Goal: Task Accomplishment & Management: Complete application form

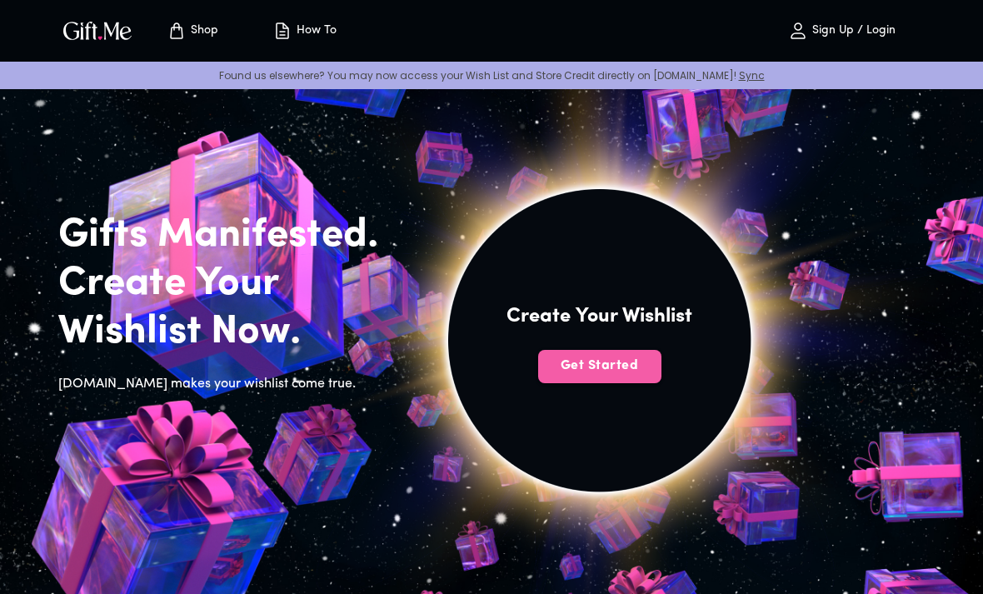
click at [557, 378] on button "Get Started" at bounding box center [599, 366] width 123 height 33
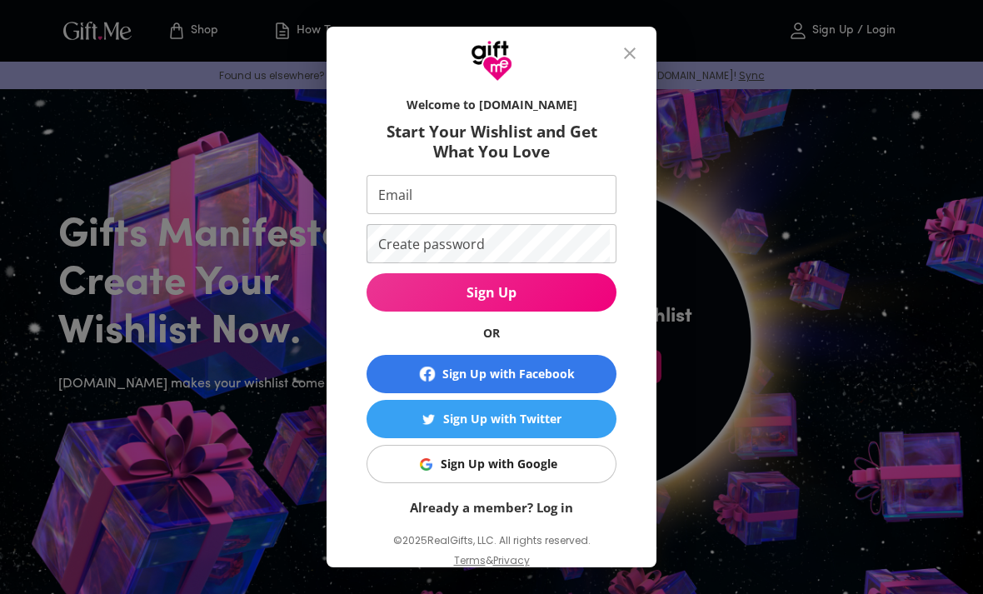
click at [538, 477] on button "Sign Up with Google" at bounding box center [492, 464] width 250 height 38
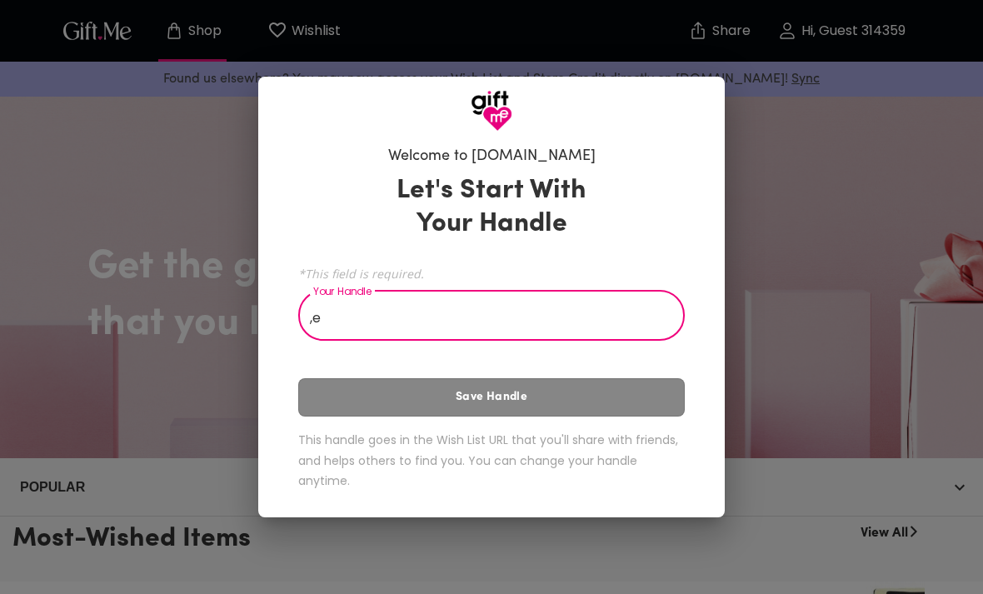
type input ","
click at [666, 419] on div "Let's Start With Your Handle *This field is required. Your Handle Mellysa Your …" at bounding box center [491, 335] width 387 height 337
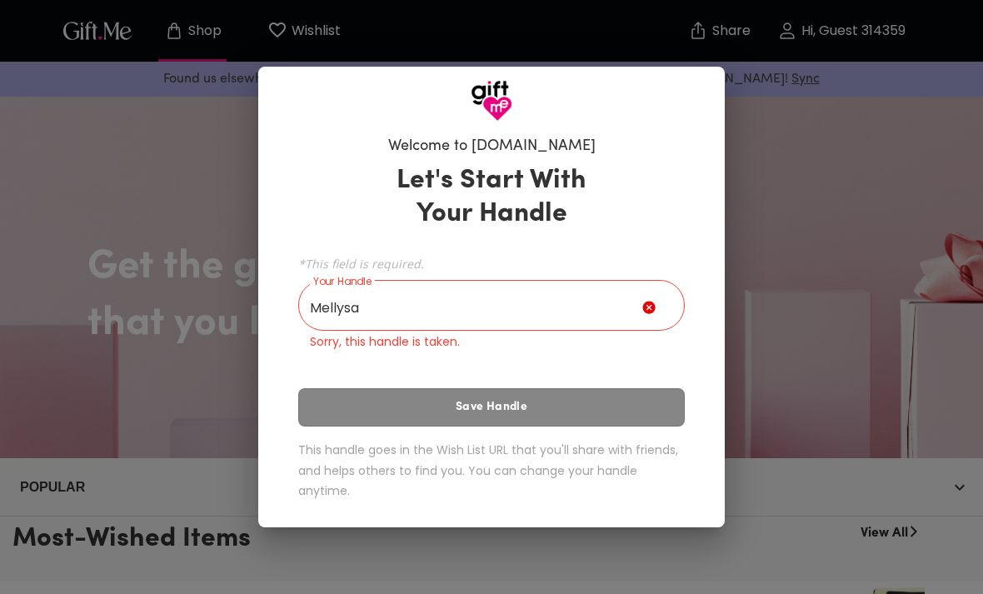
click at [571, 297] on input "Mellysa" at bounding box center [470, 307] width 344 height 47
click at [547, 317] on input "Mellysa" at bounding box center [470, 307] width 344 height 47
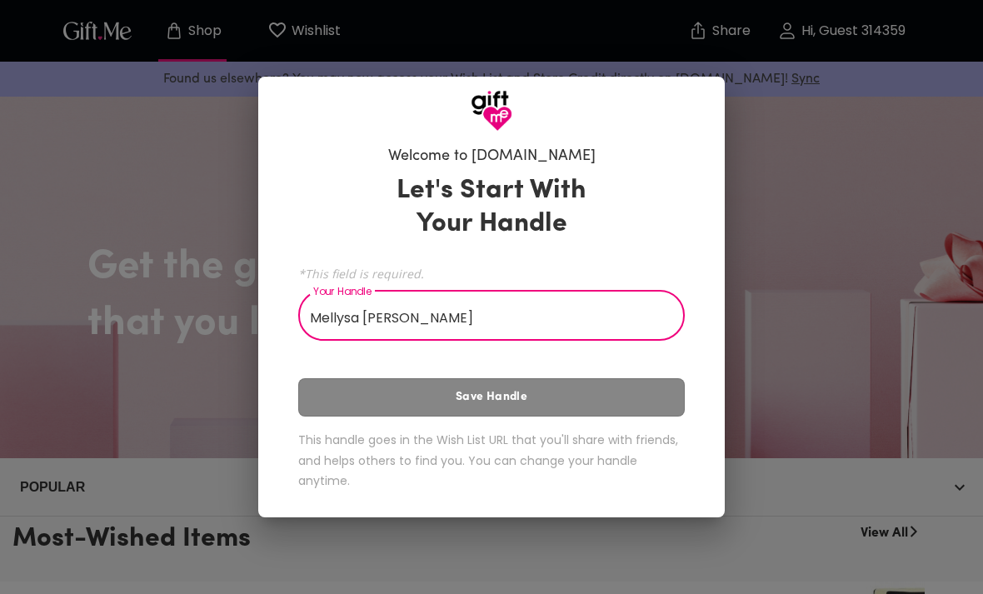
type input "Mellysa [PERSON_NAME]"
click at [665, 410] on div "Let's Start With Your Handle *This field is required. Your Handle Mellysa [PERS…" at bounding box center [491, 335] width 387 height 337
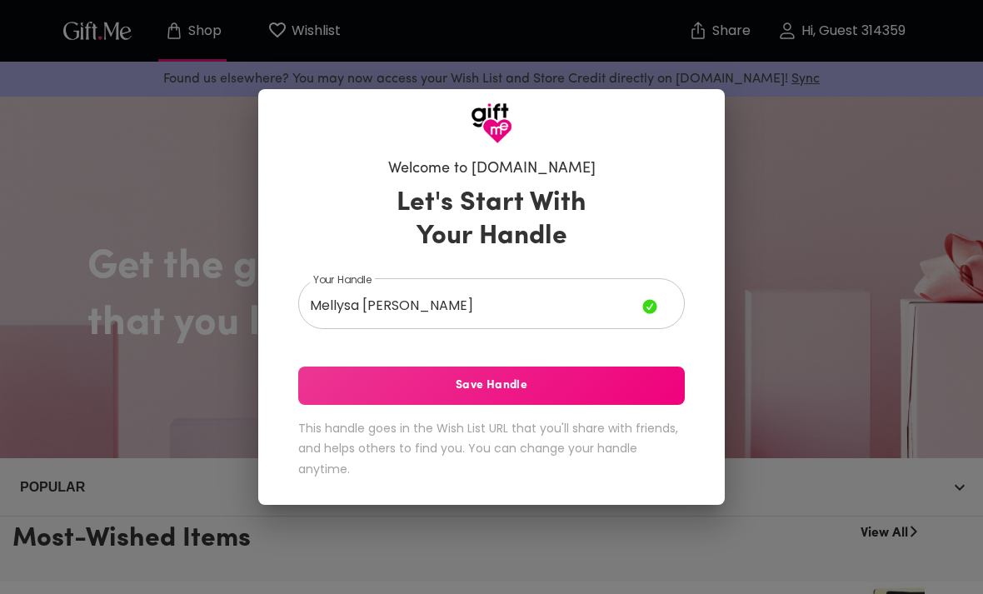
click at [675, 375] on button "Save Handle" at bounding box center [491, 386] width 387 height 38
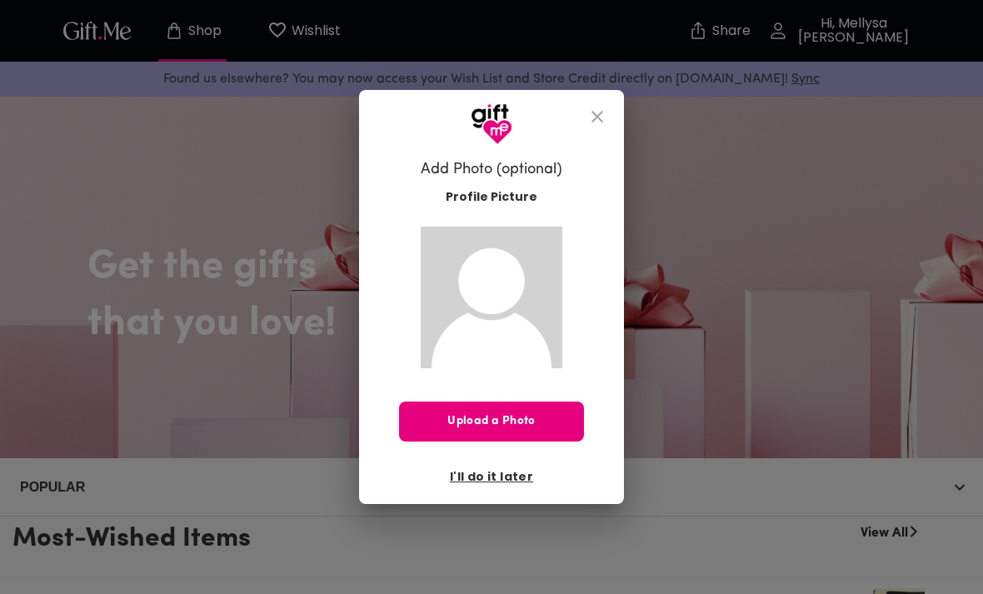
click at [477, 451] on div "Upload a Photo I'll do it later" at bounding box center [491, 446] width 185 height 89
click at [462, 424] on span "Upload a Photo" at bounding box center [491, 421] width 185 height 18
click at [476, 483] on span "I'll do it later" at bounding box center [491, 476] width 83 height 18
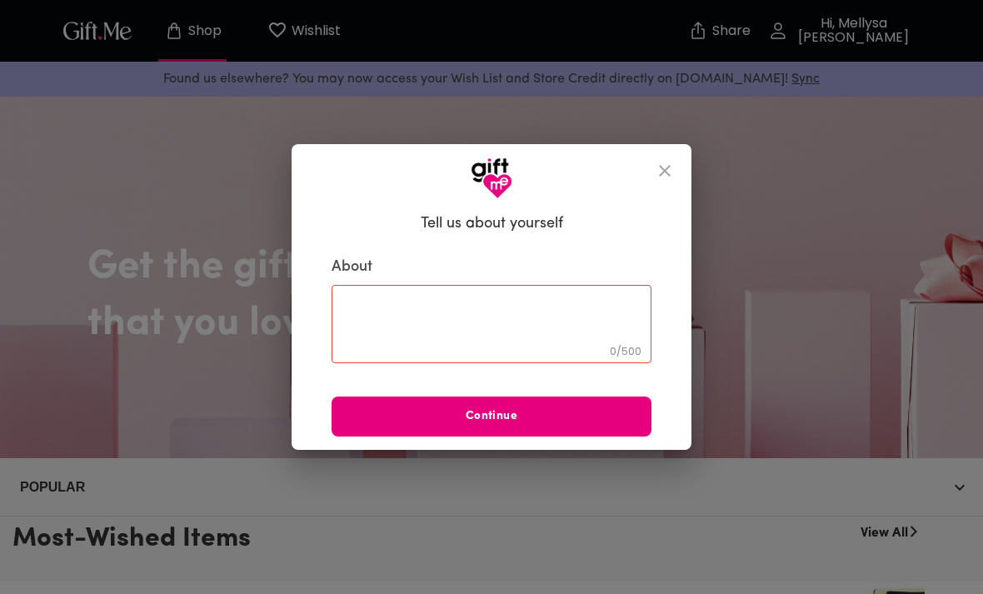
click at [378, 335] on textarea at bounding box center [491, 324] width 297 height 47
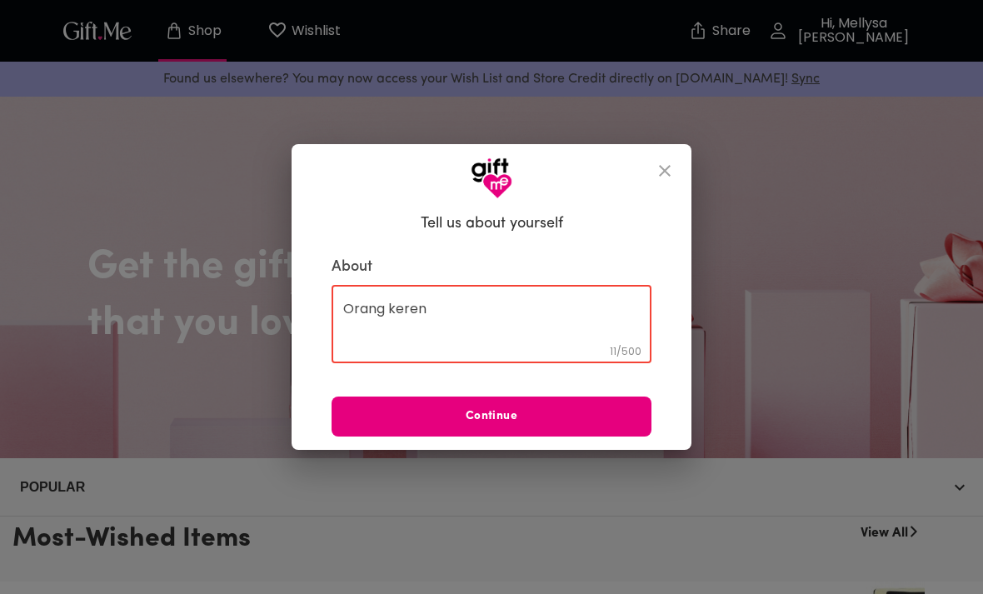
type textarea "Orang keren"
click at [359, 430] on button "Continue" at bounding box center [492, 417] width 320 height 40
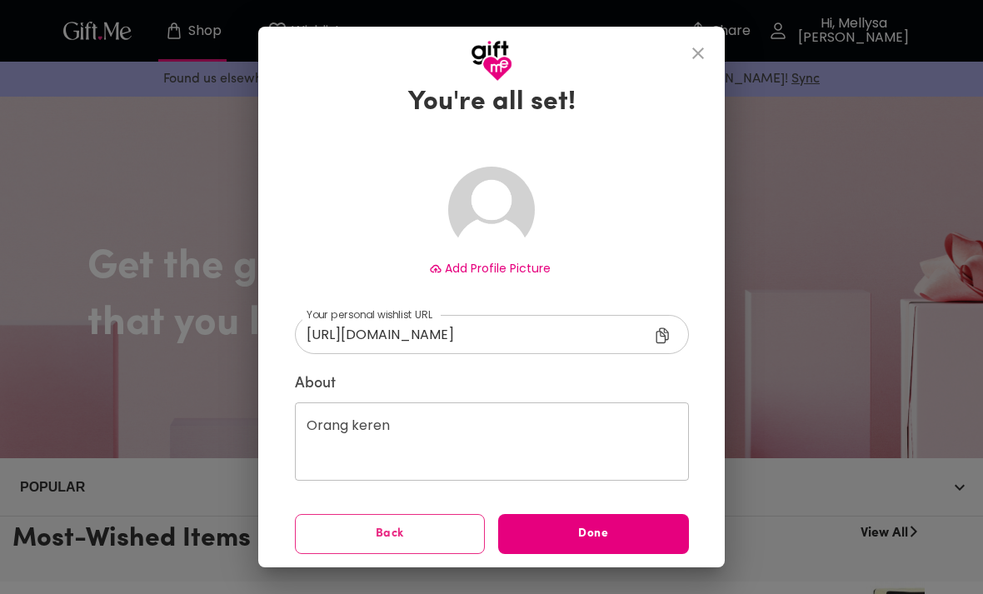
scroll to position [37, 0]
click at [537, 539] on span "Done" at bounding box center [593, 535] width 191 height 18
